Goal: Task Accomplishment & Management: Use online tool/utility

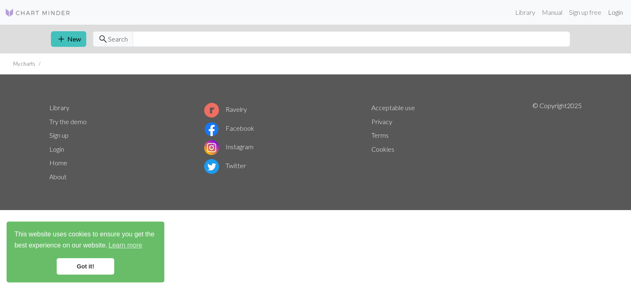
click at [614, 13] on link "Login" at bounding box center [615, 12] width 21 height 16
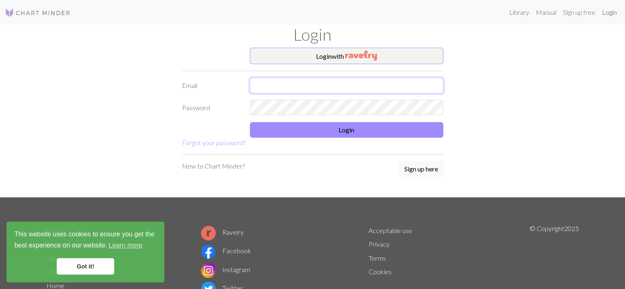
type input "[EMAIL_ADDRESS][DOMAIN_NAME]"
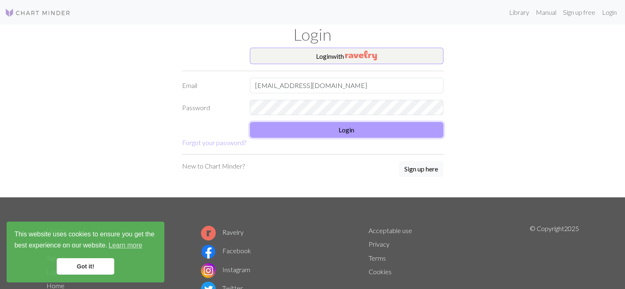
click at [349, 132] on button "Login" at bounding box center [346, 130] width 193 height 16
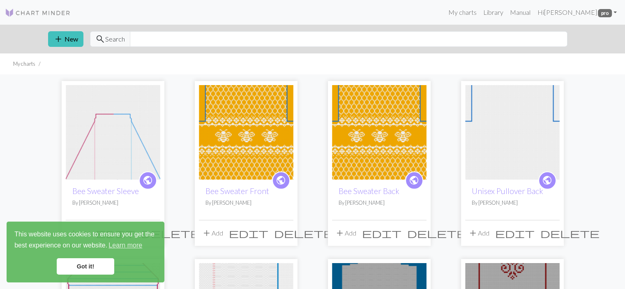
click at [89, 267] on link "Got it!" at bounding box center [85, 266] width 57 height 16
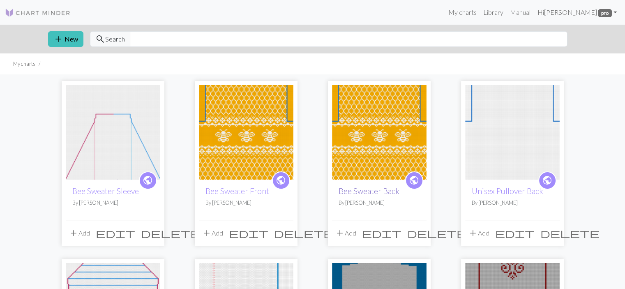
click at [347, 193] on link "Bee Sweater Back" at bounding box center [368, 190] width 61 height 9
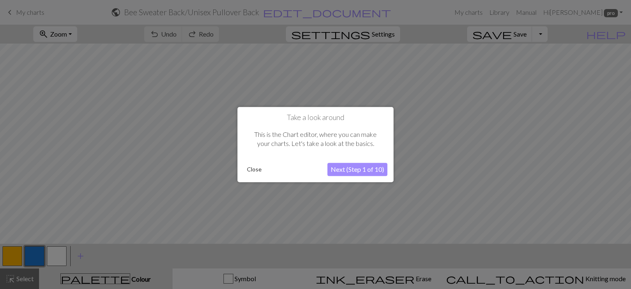
click at [255, 171] on button "Close" at bounding box center [254, 169] width 21 height 12
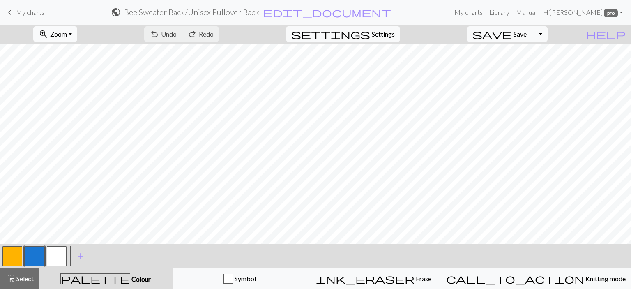
click at [64, 30] on button "zoom_in Zoom Zoom" at bounding box center [55, 34] width 44 height 16
click at [64, 52] on button "Fit all" at bounding box center [66, 52] width 65 height 13
